Goal: Information Seeking & Learning: Learn about a topic

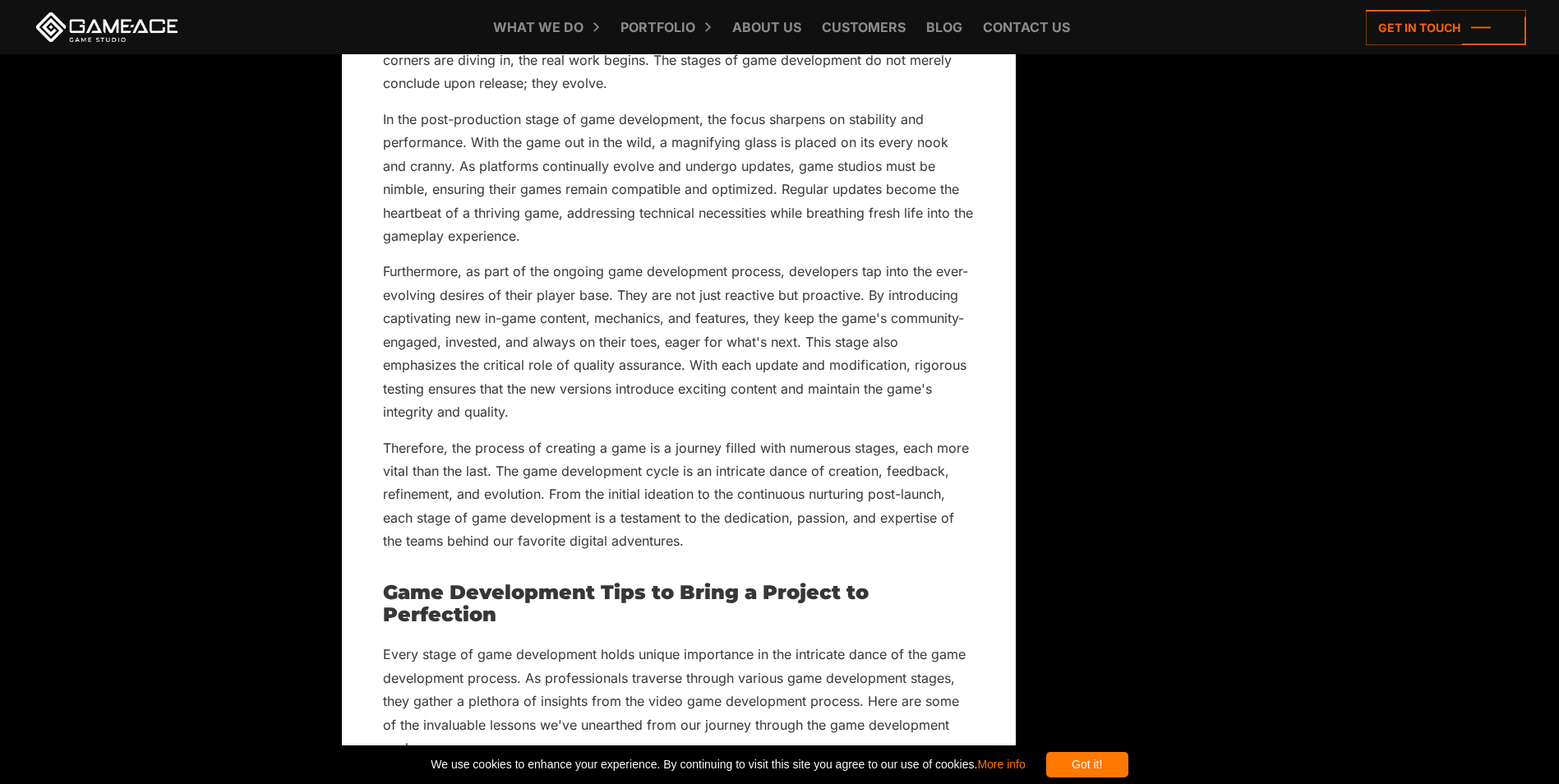
scroll to position [11472, 0]
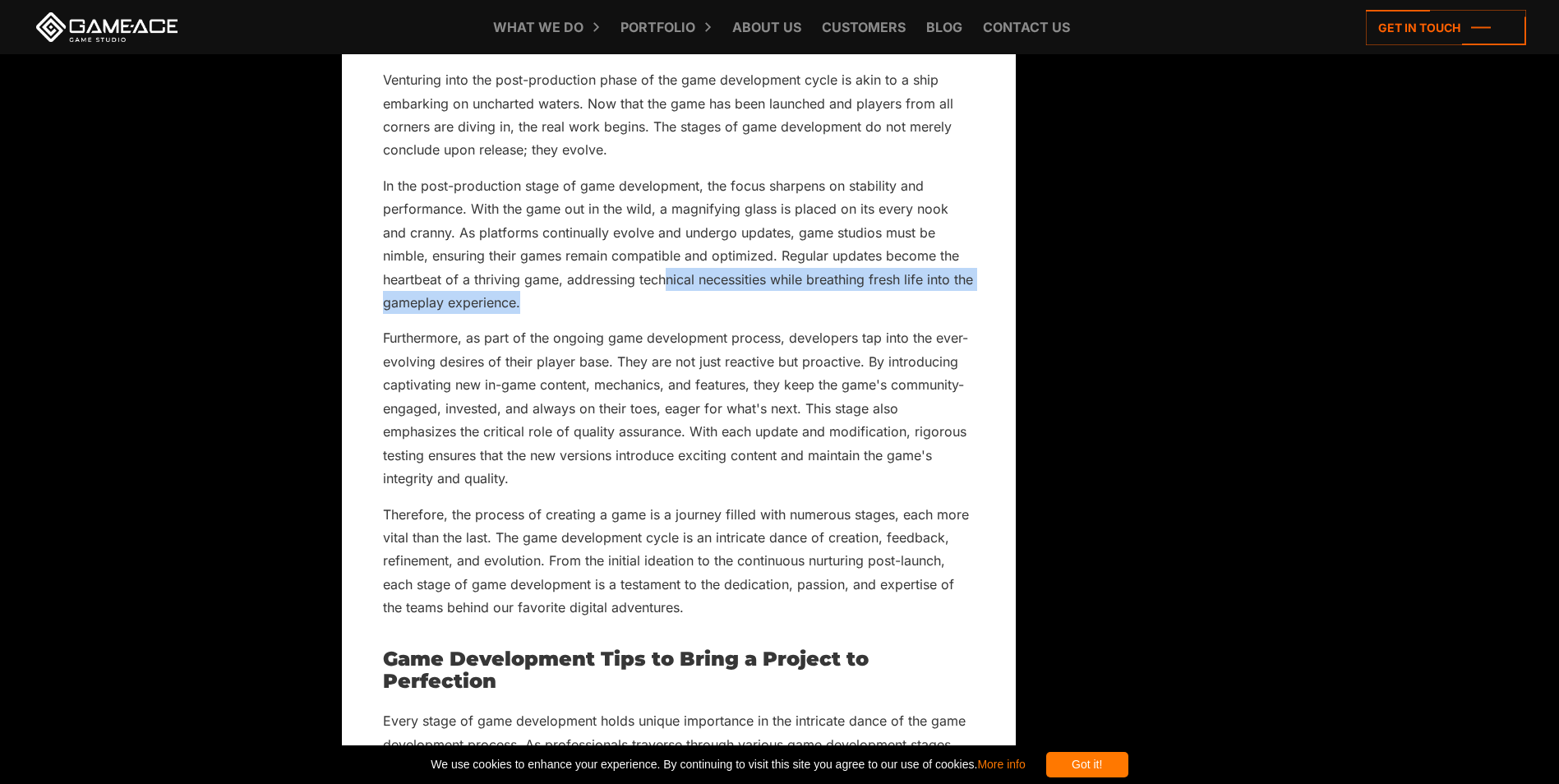
drag, startPoint x: 541, startPoint y: 311, endPoint x: 601, endPoint y: 305, distance: 60.3
click at [601, 305] on p "In the post-production stage of game development, the focus sharpens on stabili…" at bounding box center [679, 244] width 592 height 140
drag, startPoint x: 601, startPoint y: 305, endPoint x: 594, endPoint y: 332, distance: 28.1
click at [601, 315] on p "In the post-production stage of game development, the focus sharpens on stabili…" at bounding box center [679, 244] width 592 height 140
drag, startPoint x: 532, startPoint y: 329, endPoint x: 734, endPoint y: 285, distance: 206.1
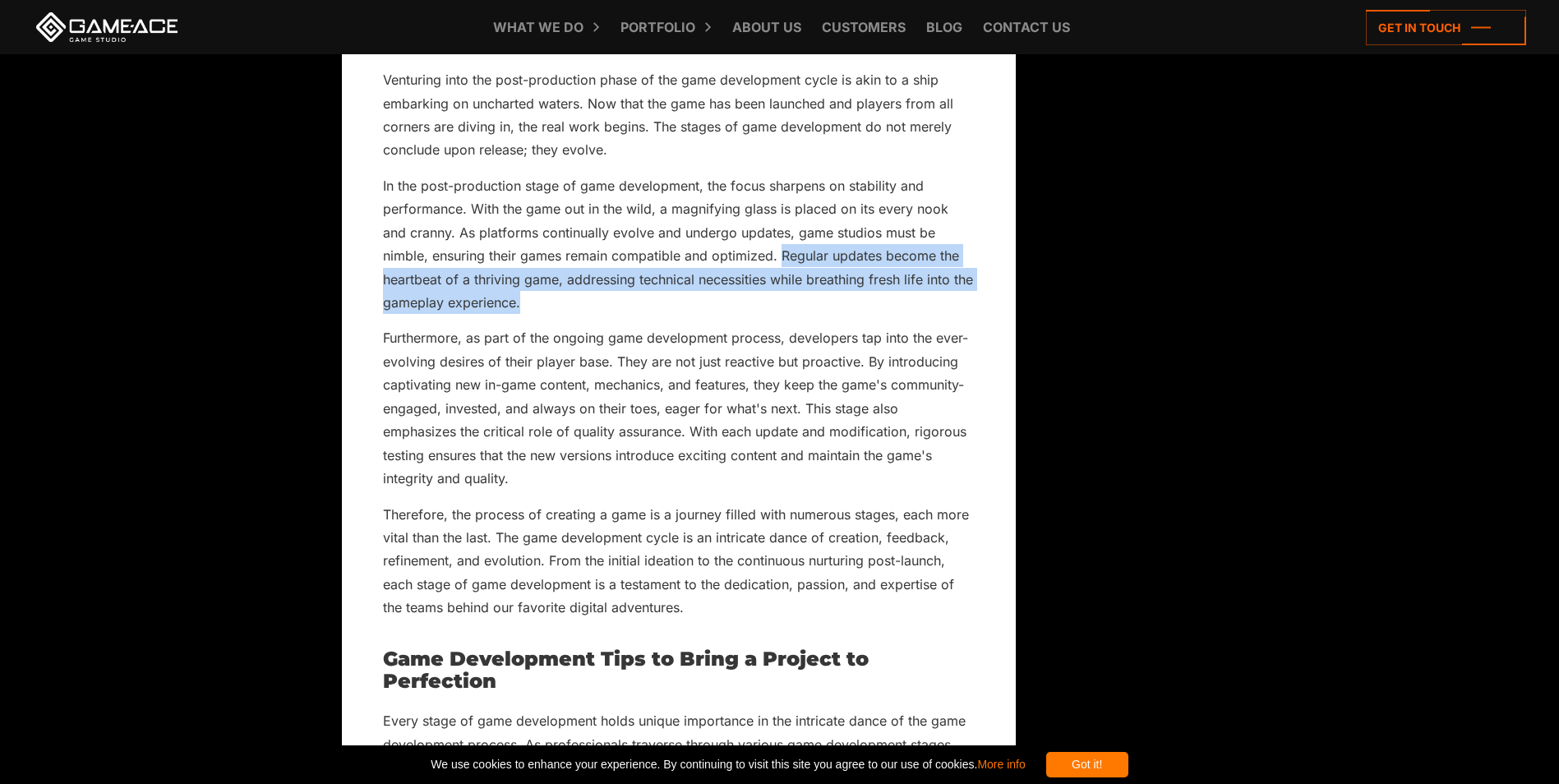
click at [734, 285] on p "In the post-production stage of game development, the focus sharpens on stabili…" at bounding box center [679, 244] width 592 height 140
copy p "Regular updates become the heartbeat of a thriving game, addressing technical n…"
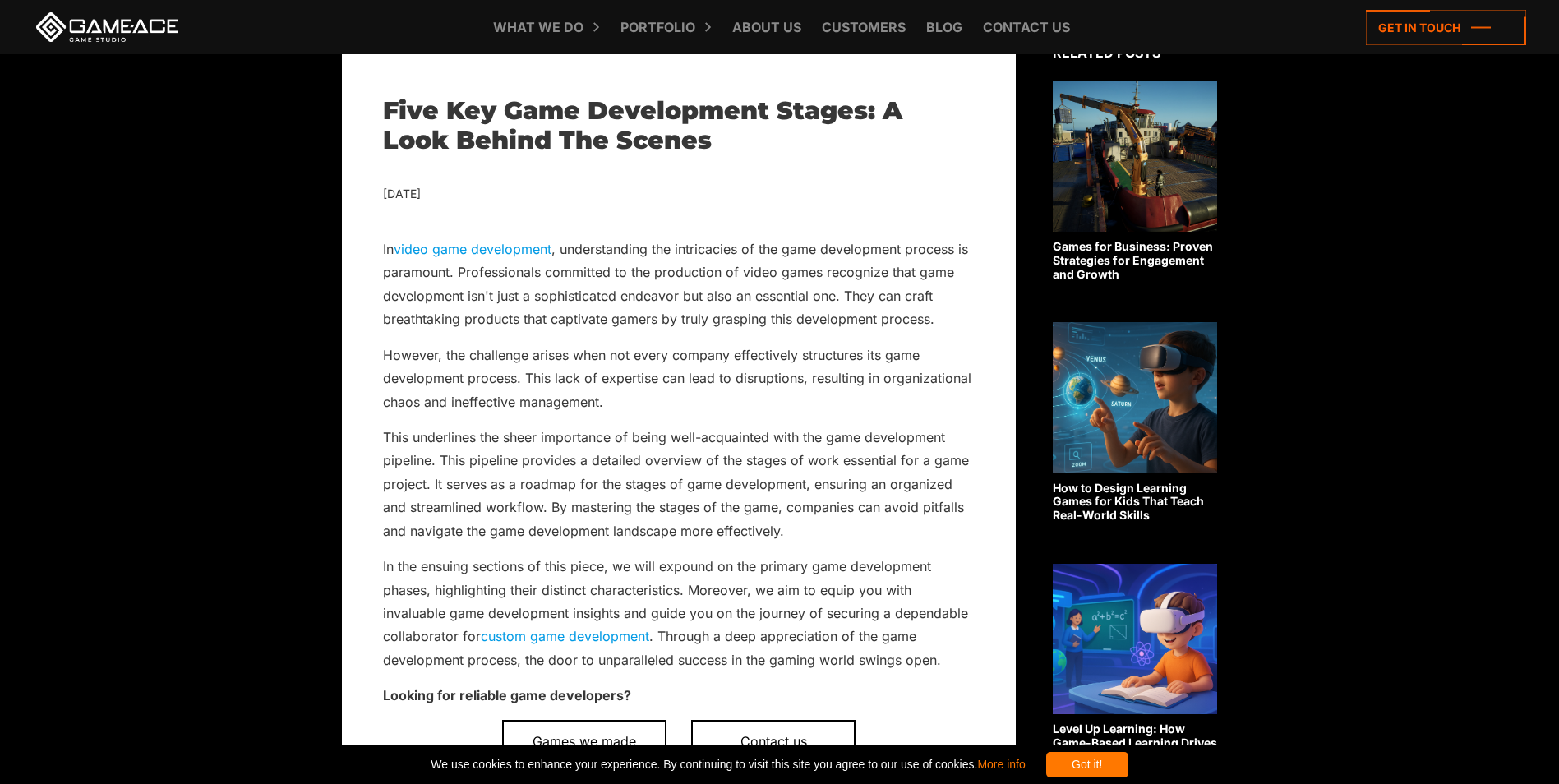
scroll to position [0, 0]
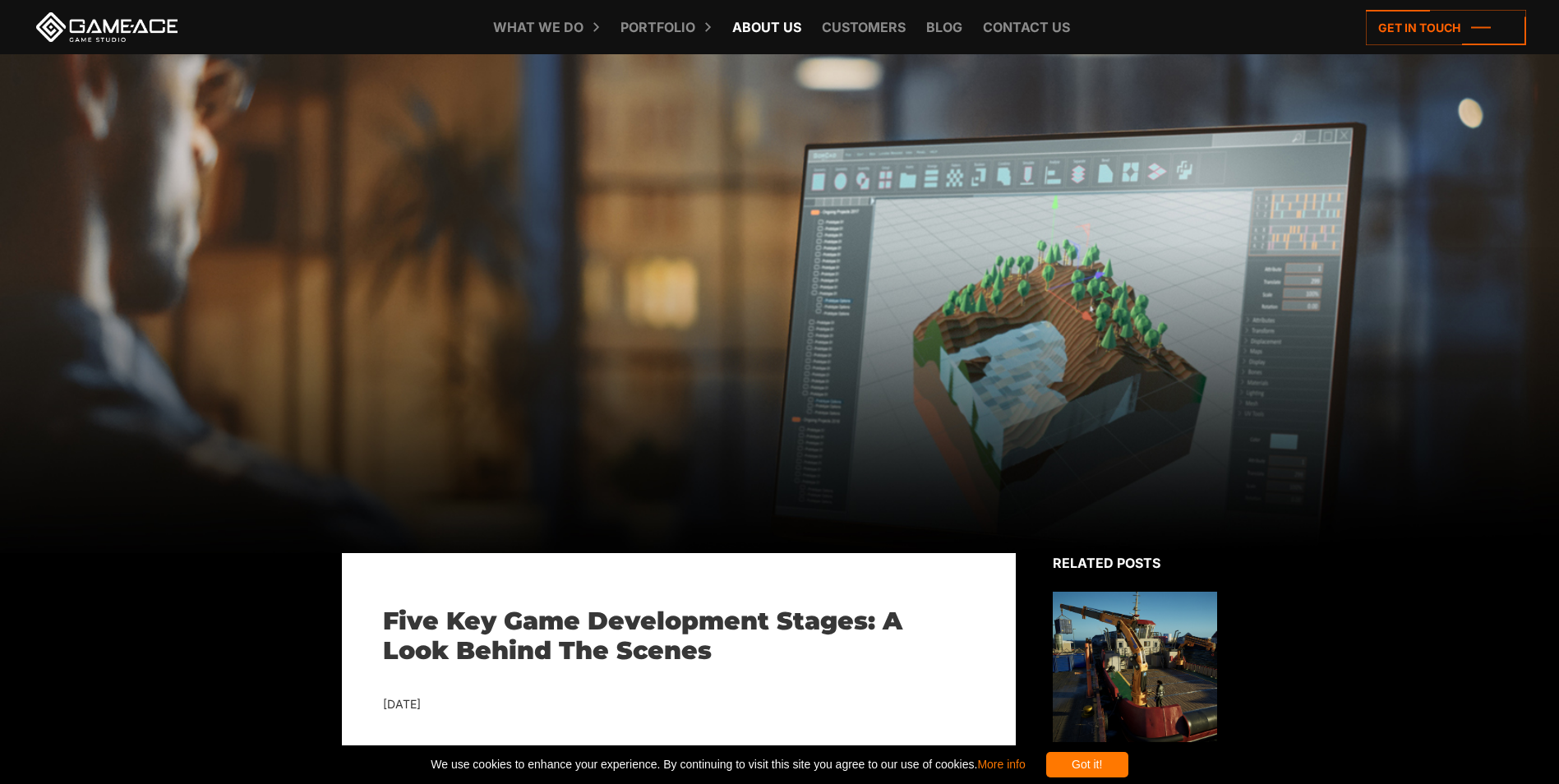
click at [793, 24] on link "About Us" at bounding box center [766, 27] width 85 height 54
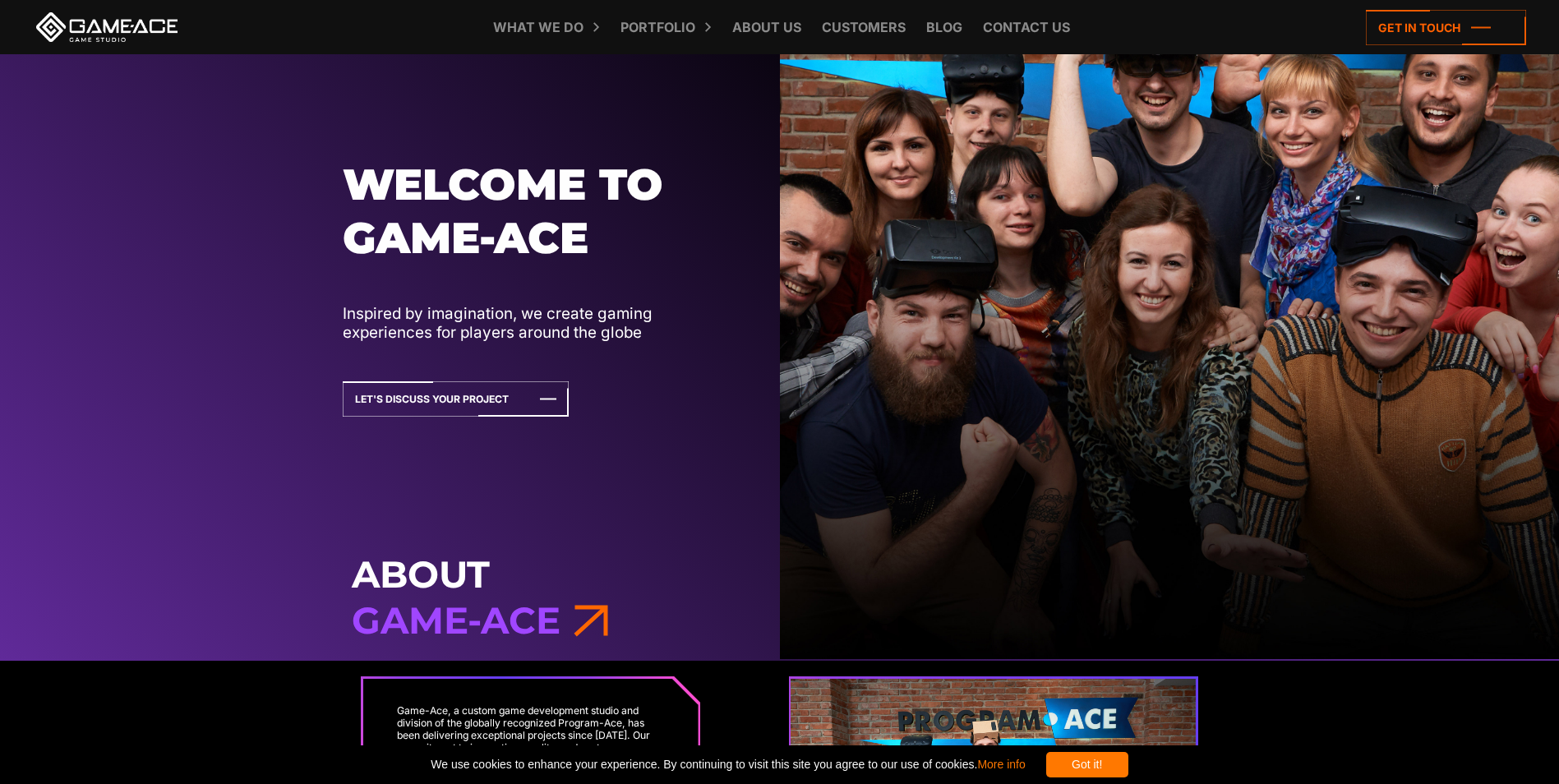
scroll to position [246, 0]
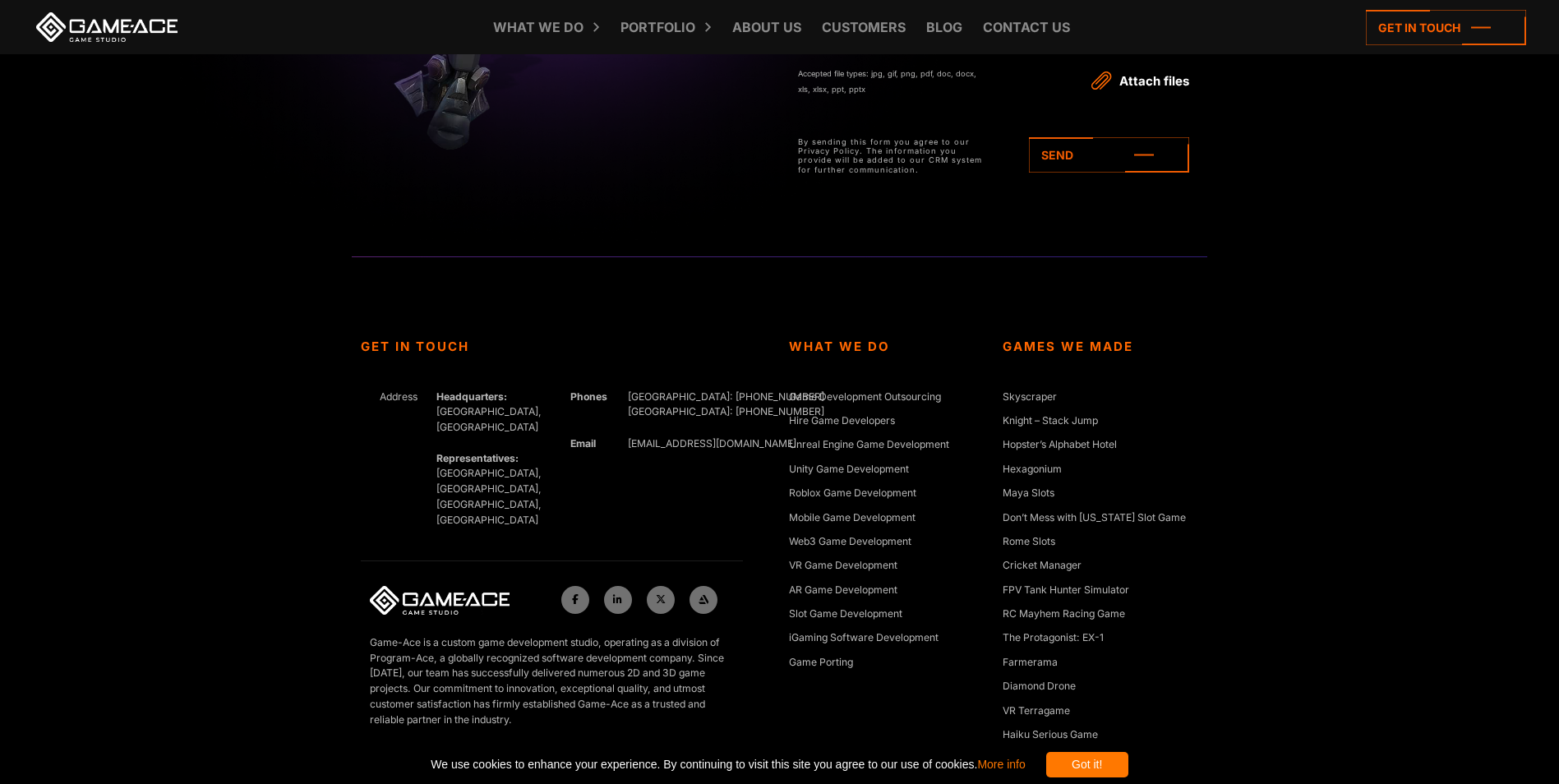
scroll to position [14075, 0]
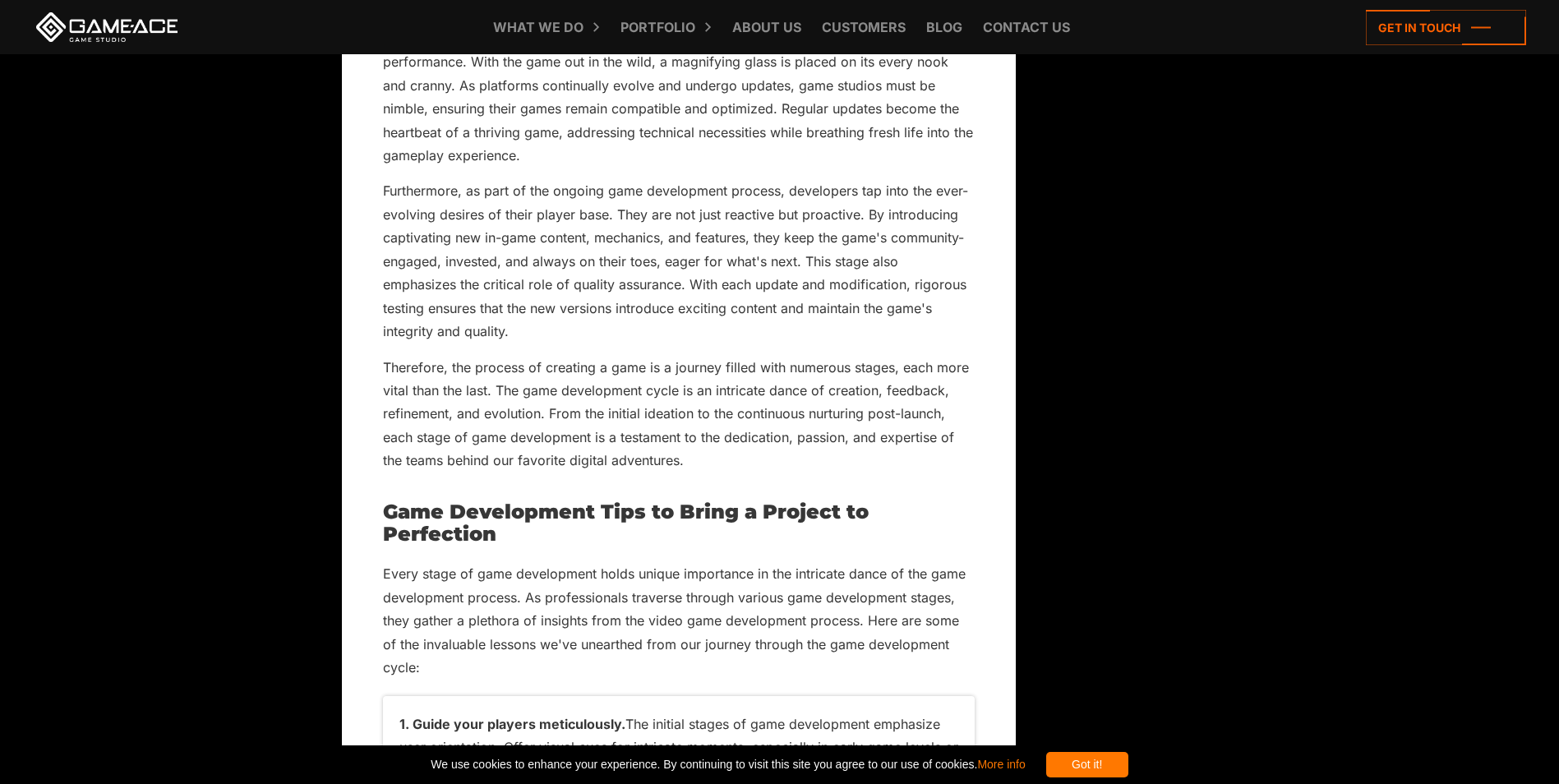
scroll to position [11624, 0]
